Goal: Information Seeking & Learning: Learn about a topic

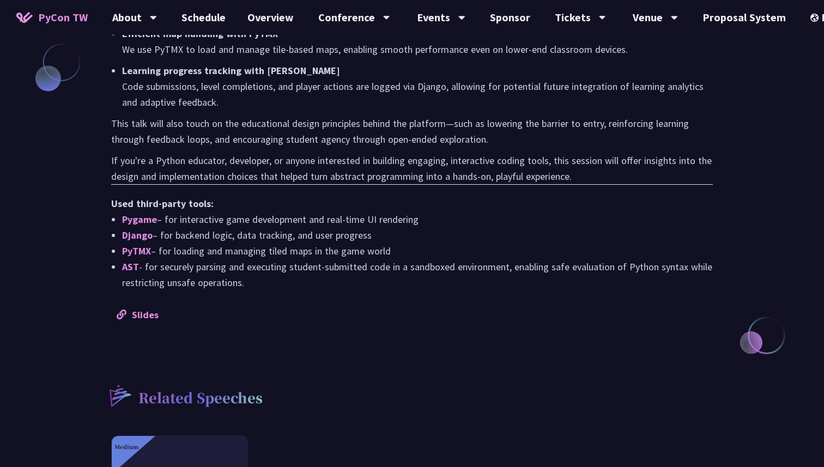
scroll to position [855, 0]
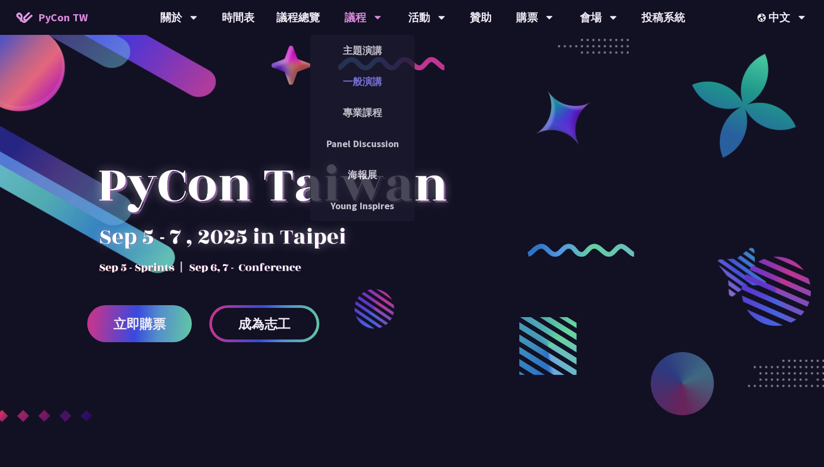
click at [360, 77] on link "一般演講" at bounding box center [362, 82] width 105 height 26
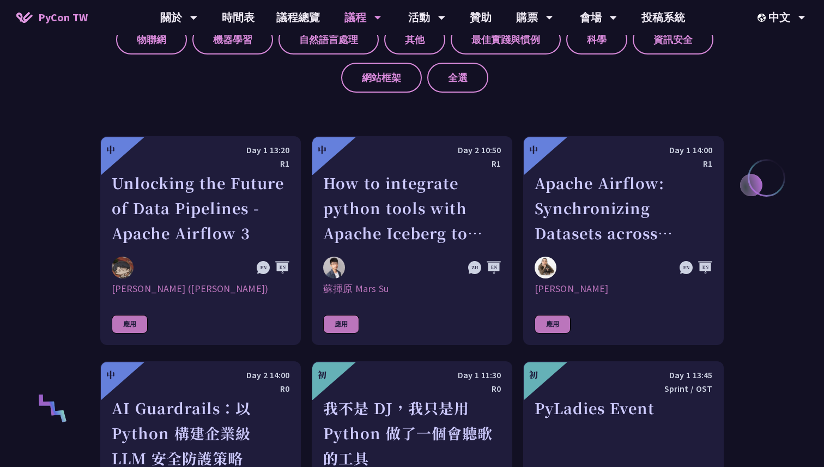
scroll to position [404, 0]
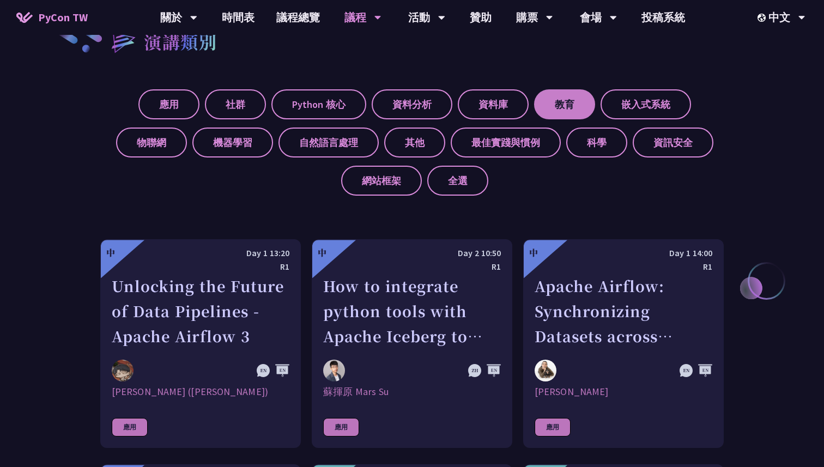
click at [559, 96] on label "教育" at bounding box center [564, 104] width 61 height 30
click at [0, 0] on input "教育" at bounding box center [0, 0] width 0 height 0
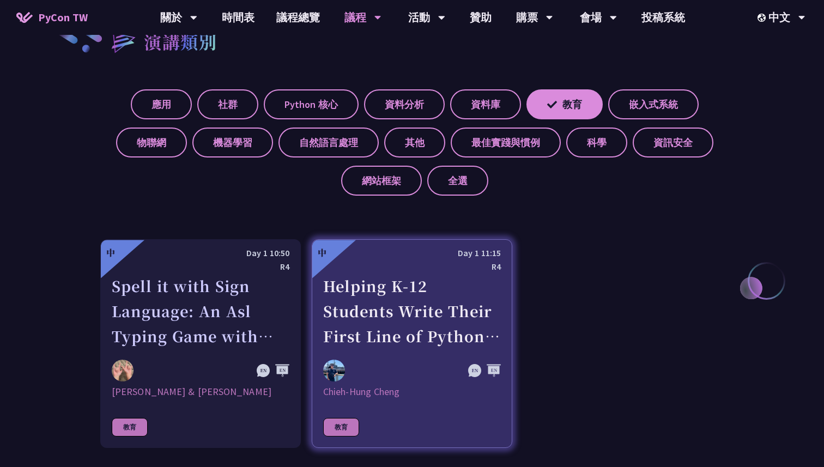
click at [357, 293] on div "Helping K-12 Students Write Their First Line of Python: Building a Game-Based L…" at bounding box center [412, 311] width 178 height 75
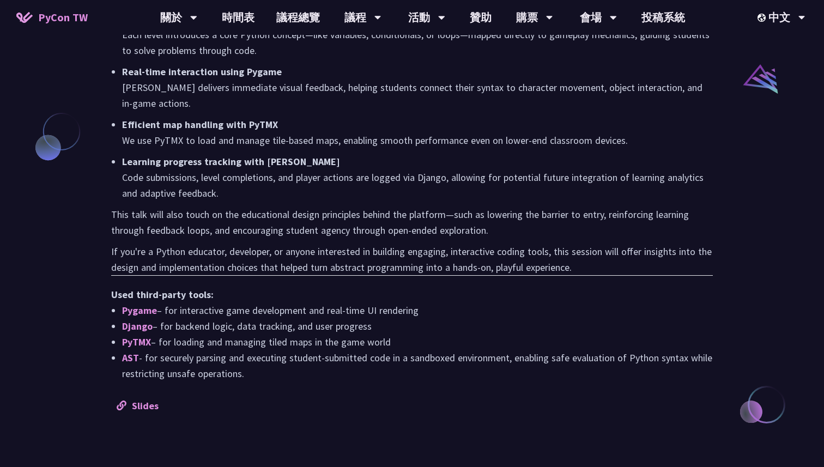
scroll to position [985, 0]
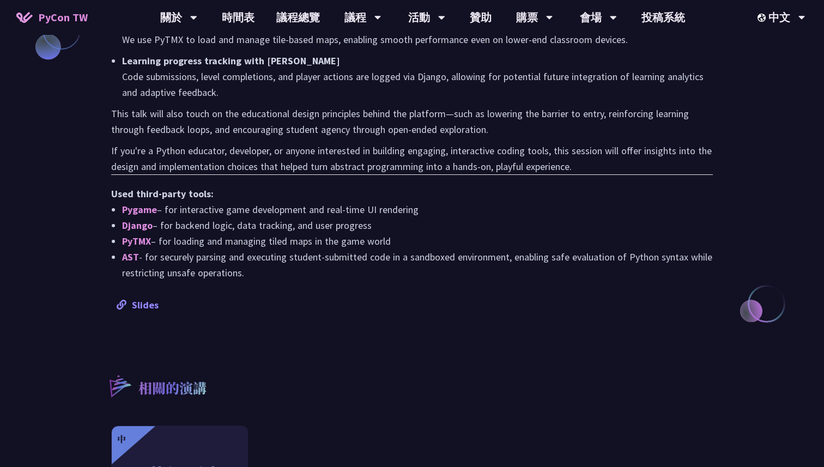
click at [141, 299] on link "Slides" at bounding box center [138, 305] width 42 height 13
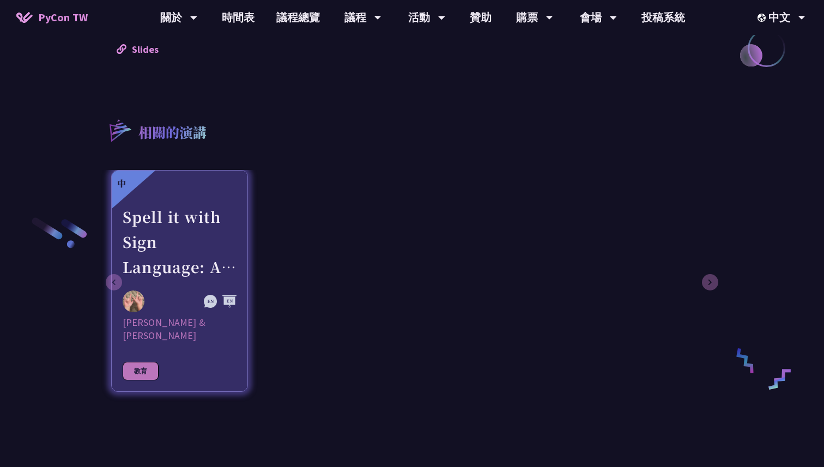
scroll to position [1141, 0]
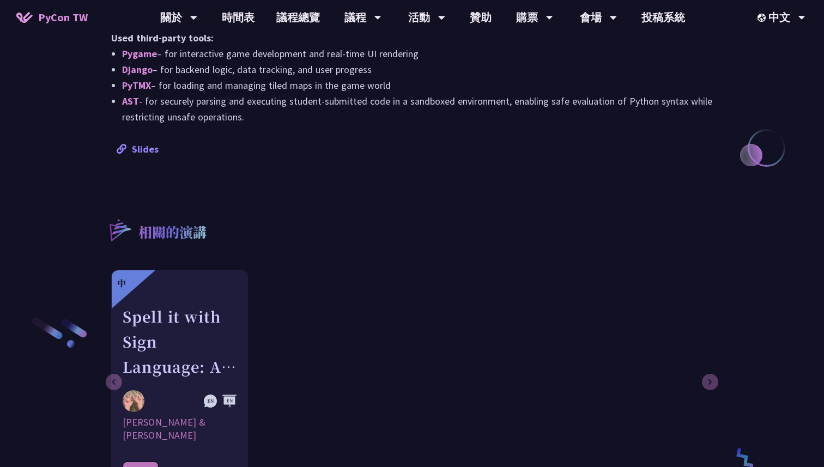
click at [144, 143] on link "Slides" at bounding box center [138, 149] width 42 height 13
